Goal: Task Accomplishment & Management: Use online tool/utility

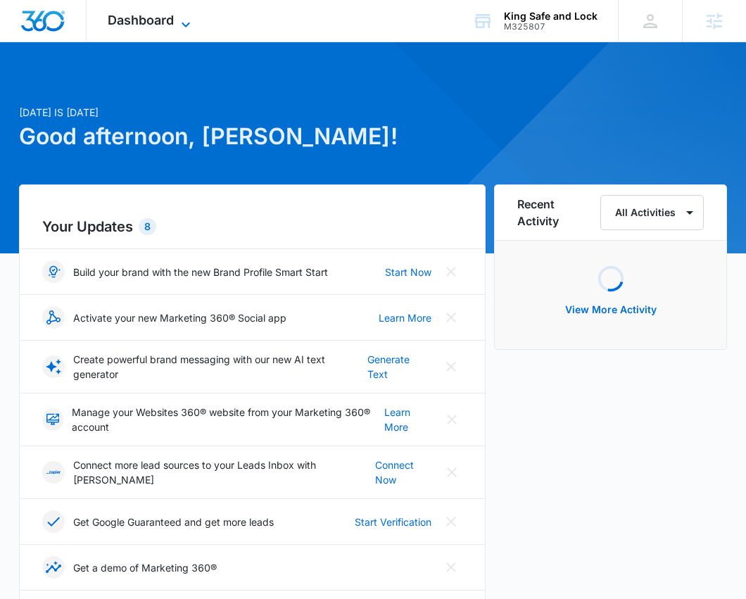
click at [180, 16] on icon at bounding box center [185, 24] width 17 height 17
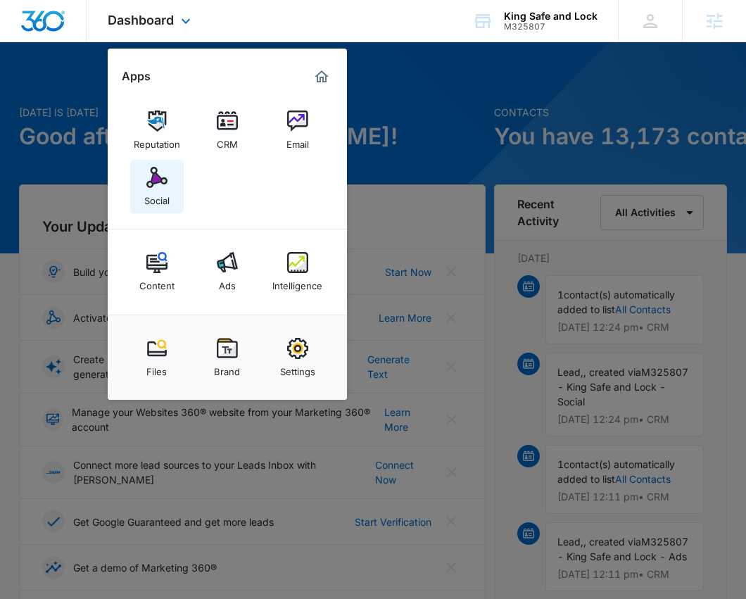
click at [167, 198] on div "Social" at bounding box center [156, 197] width 25 height 18
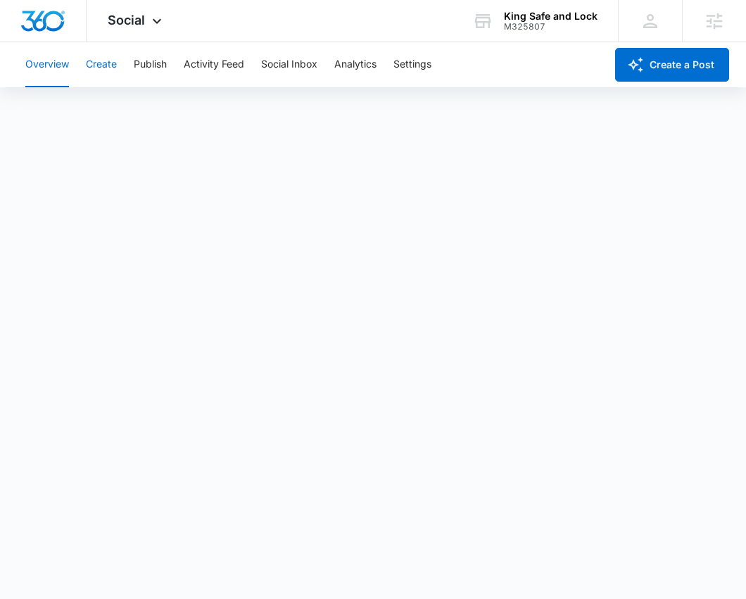
click at [93, 63] on button "Create" at bounding box center [101, 64] width 31 height 45
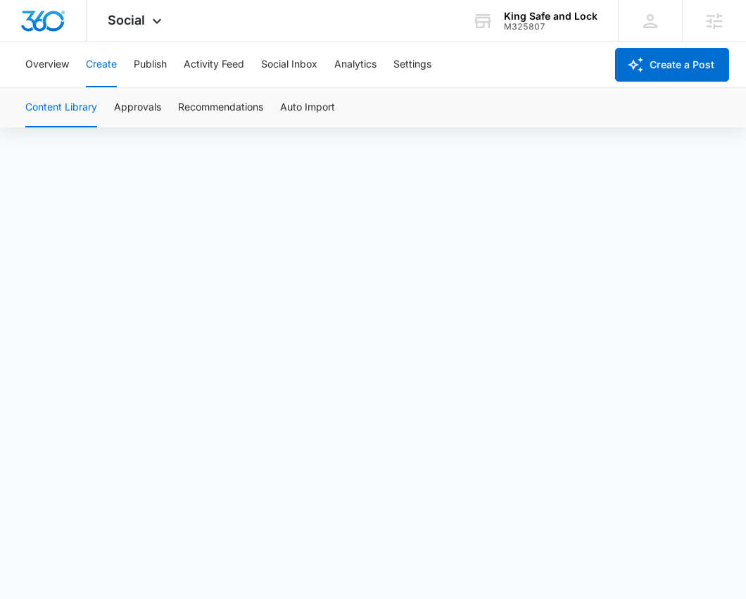
scroll to position [10, 0]
click at [136, 25] on span "Social" at bounding box center [126, 20] width 37 height 15
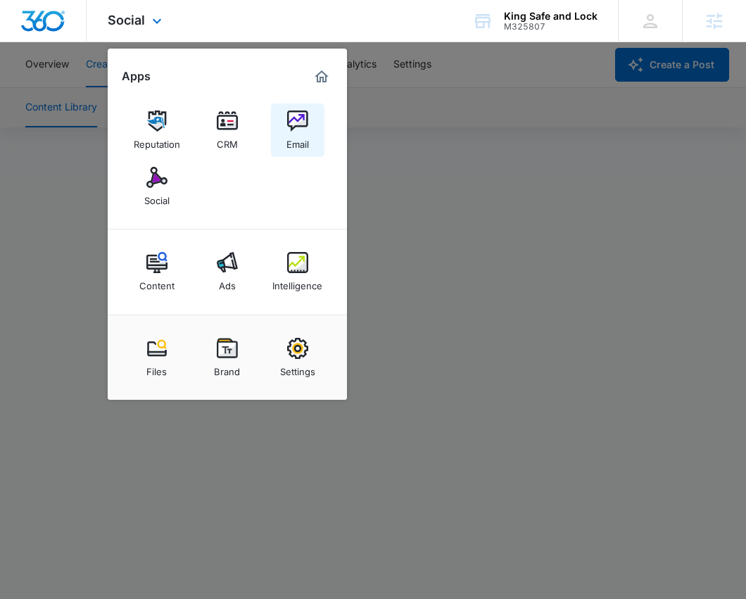
click at [298, 134] on div "Email" at bounding box center [297, 141] width 23 height 18
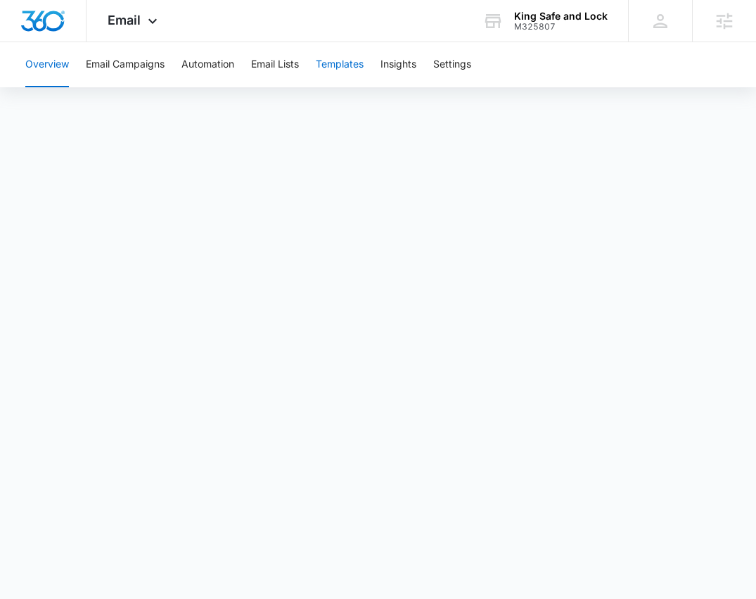
click at [336, 67] on button "Templates" at bounding box center [340, 64] width 48 height 45
